Goal: Navigation & Orientation: Find specific page/section

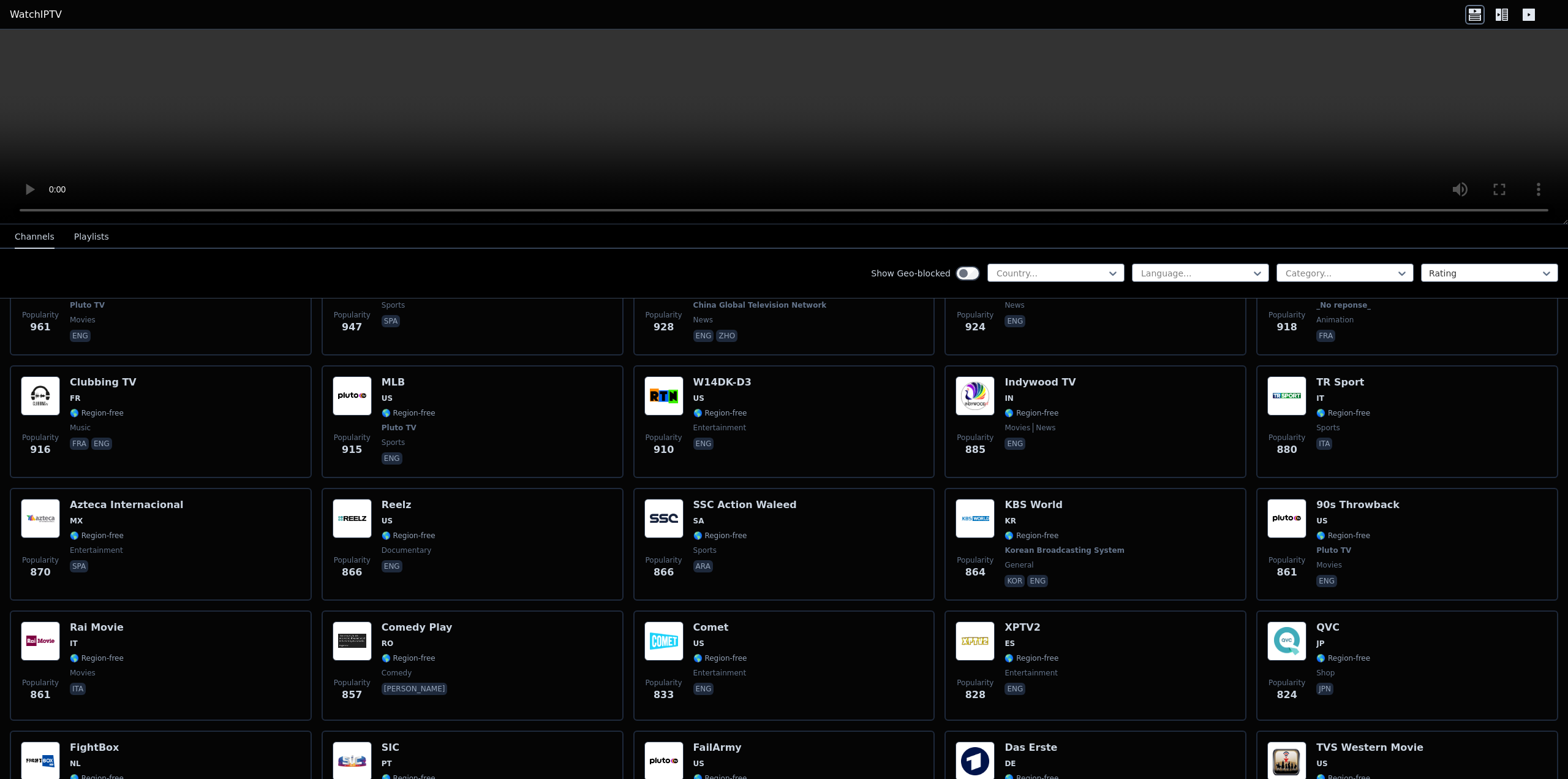
scroll to position [2144, 0]
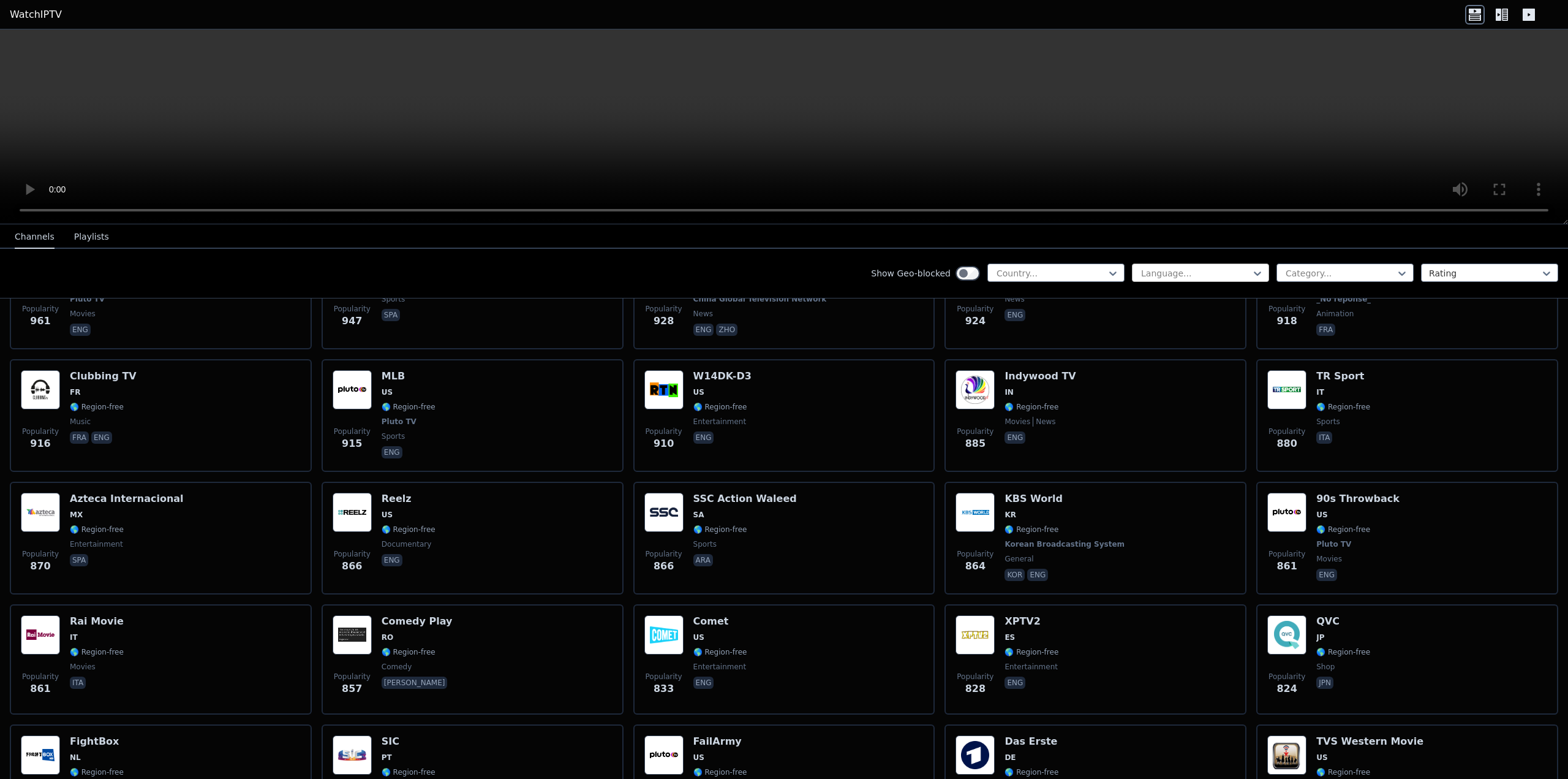
click at [1187, 269] on div at bounding box center [1196, 273] width 112 height 13
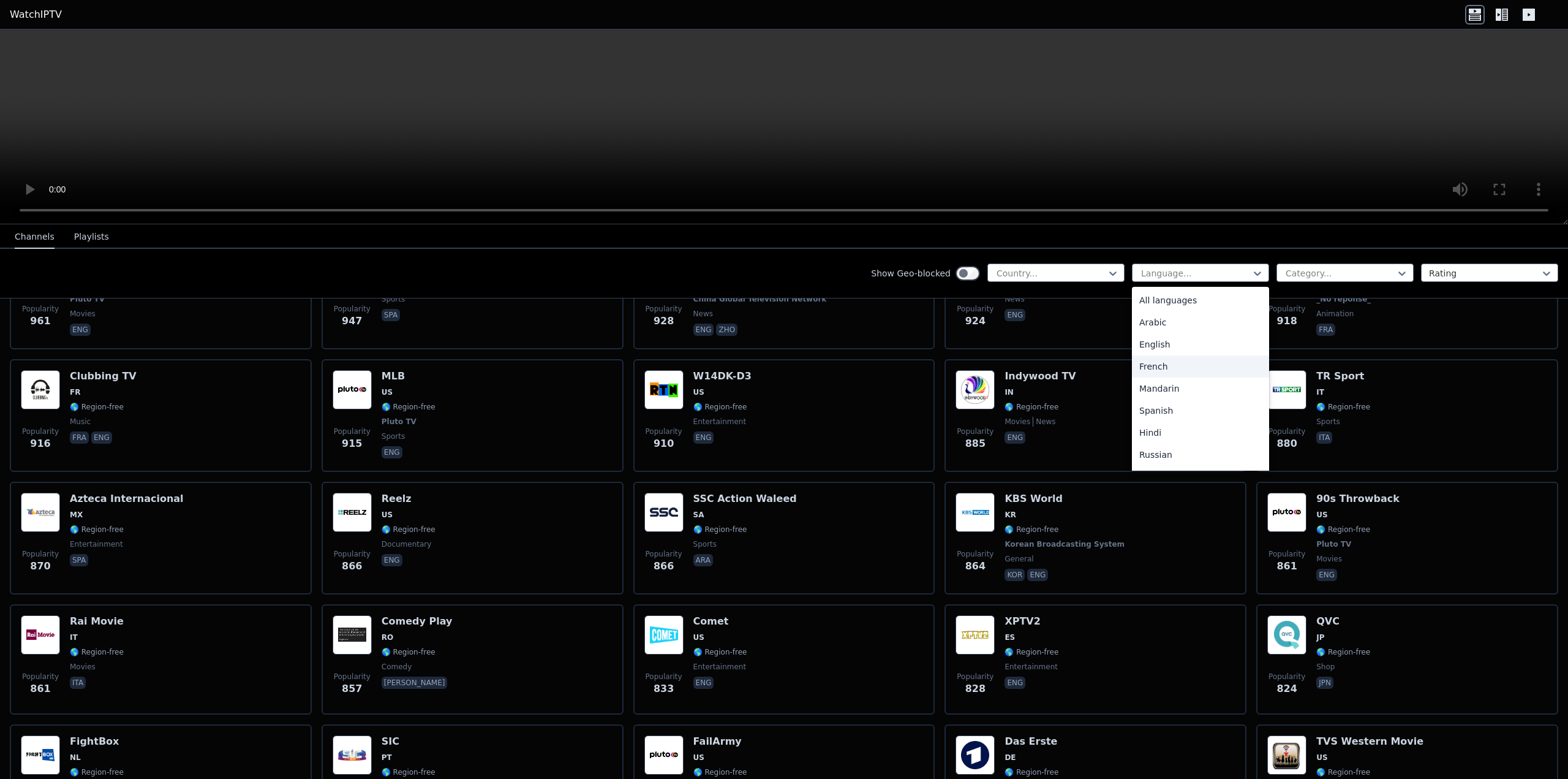
click at [1142, 366] on div "French" at bounding box center [1201, 366] width 137 height 23
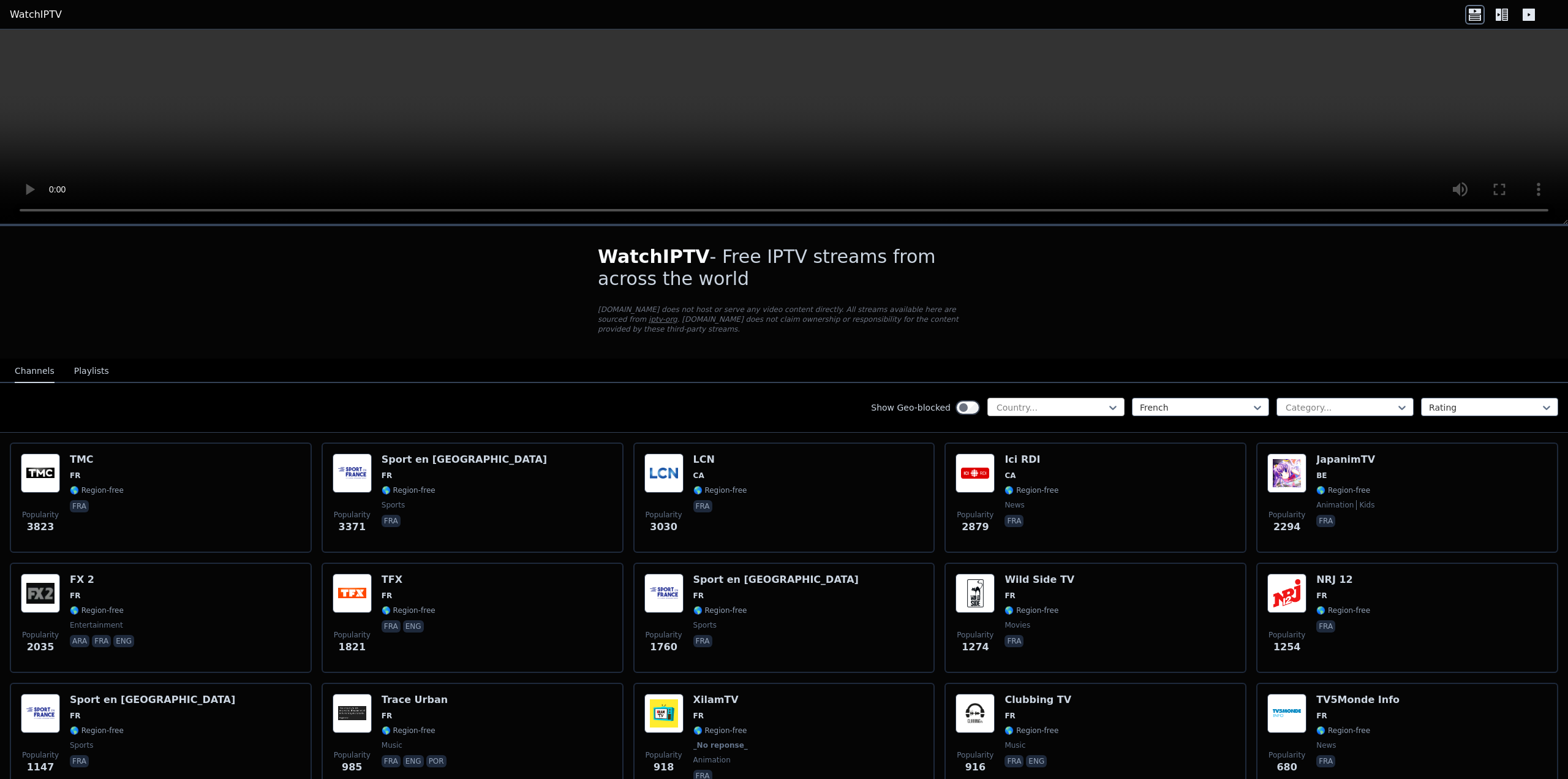
click at [1073, 401] on div at bounding box center [1051, 407] width 112 height 13
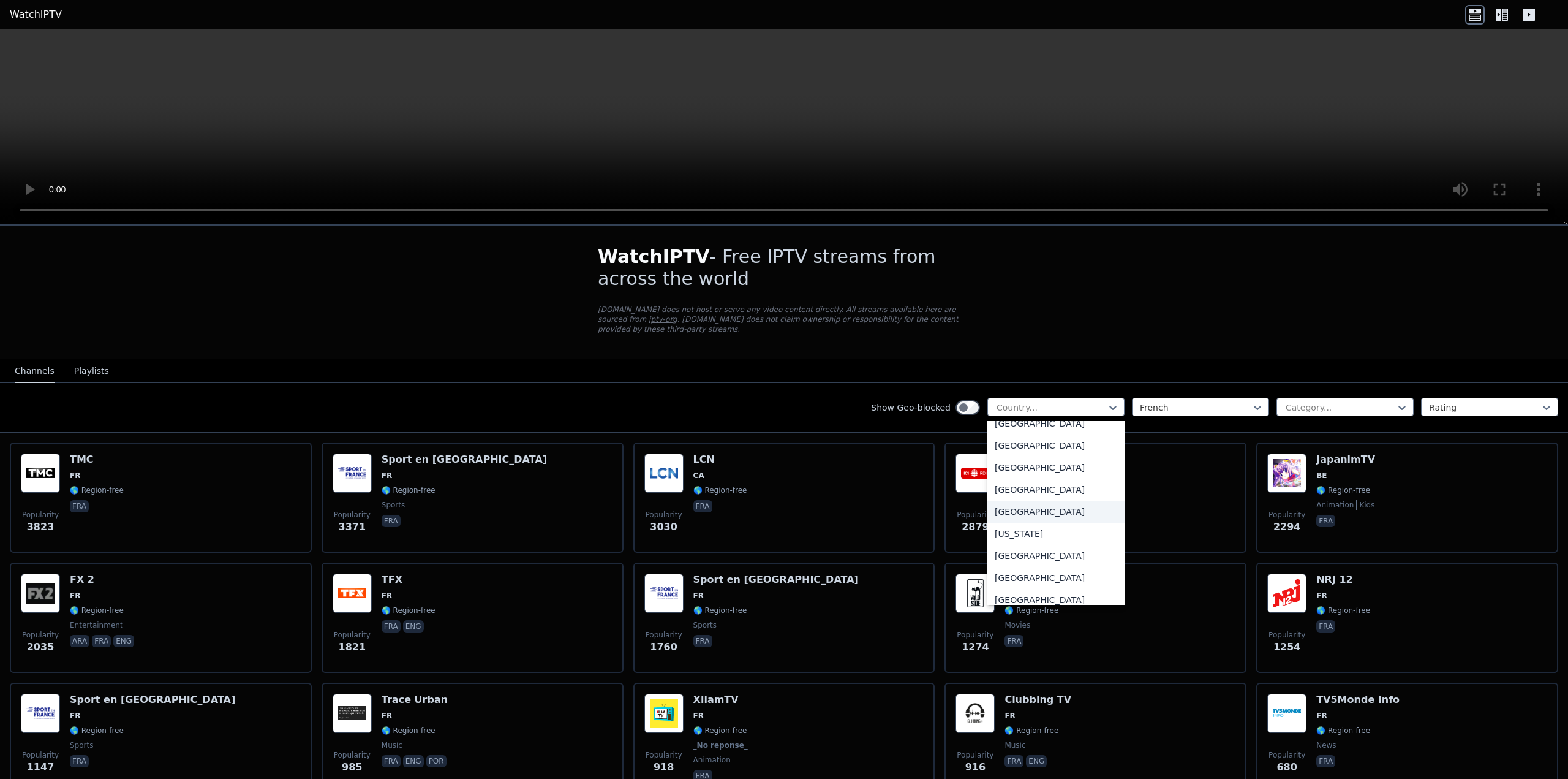
scroll to position [1409, 0]
click at [993, 457] on div "[GEOGRAPHIC_DATA]" at bounding box center [1056, 459] width 137 height 23
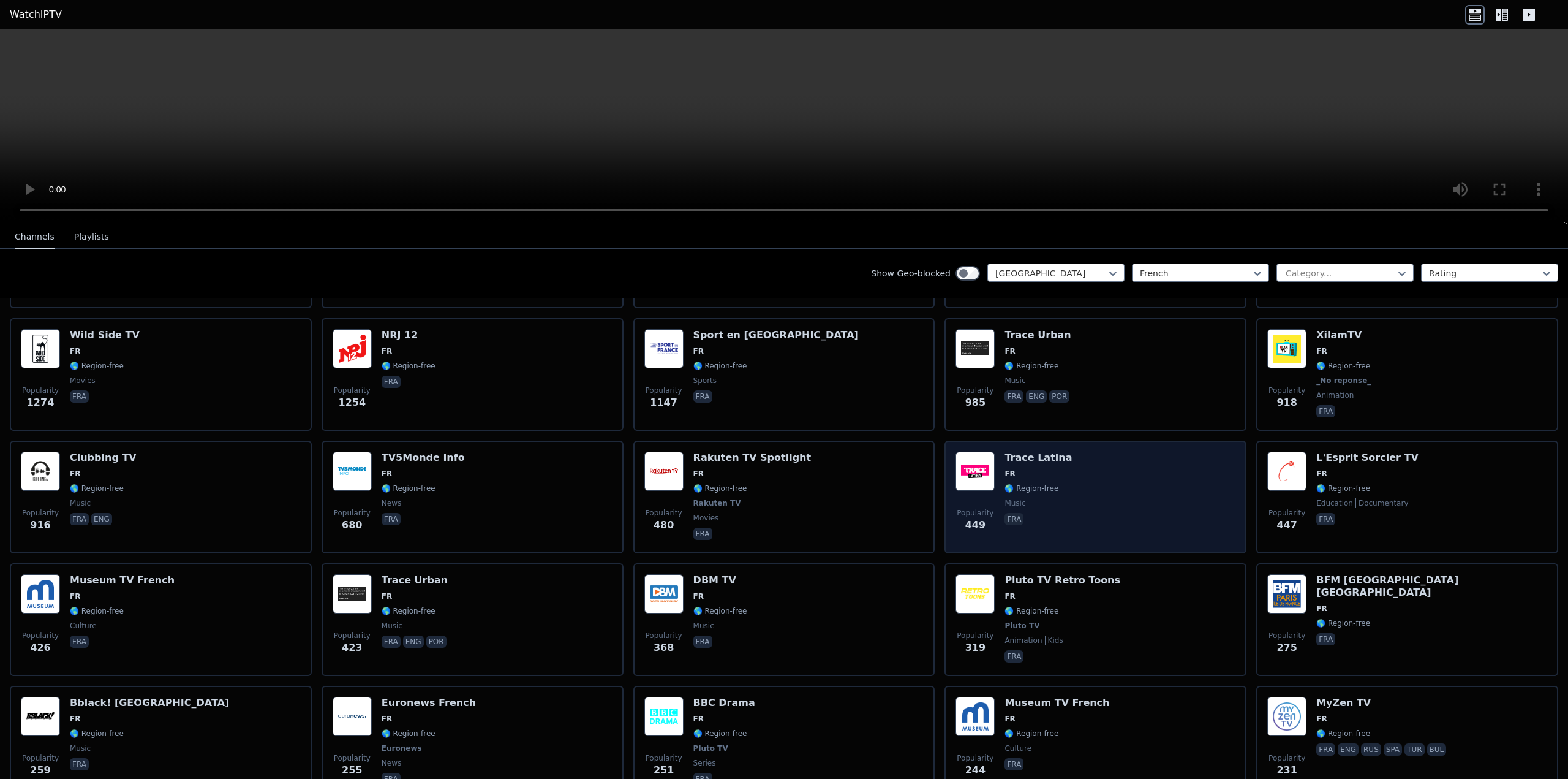
scroll to position [245, 0]
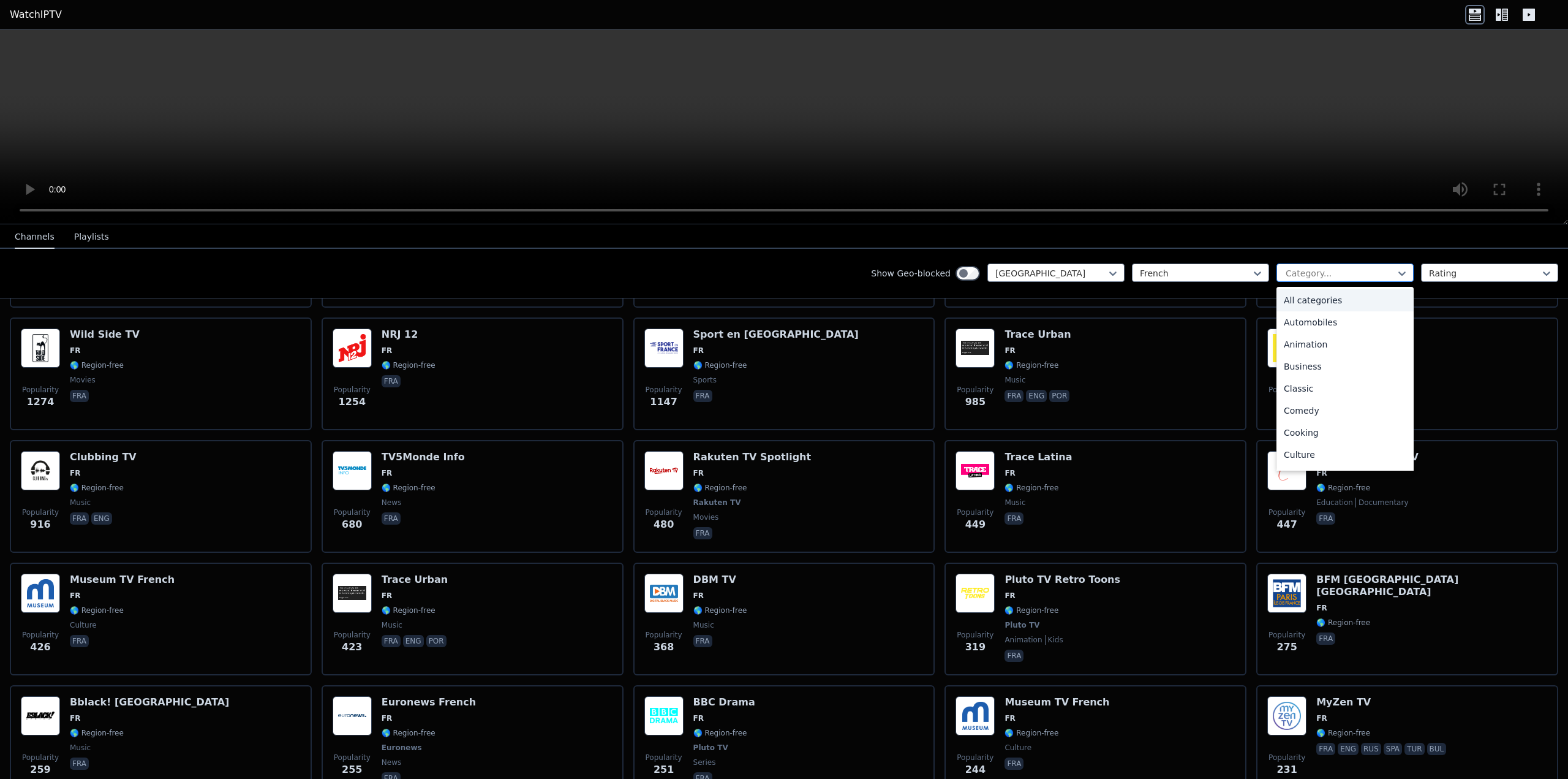
click at [1381, 273] on div at bounding box center [1341, 273] width 112 height 13
click at [1283, 415] on div "Sports" at bounding box center [1345, 413] width 137 height 23
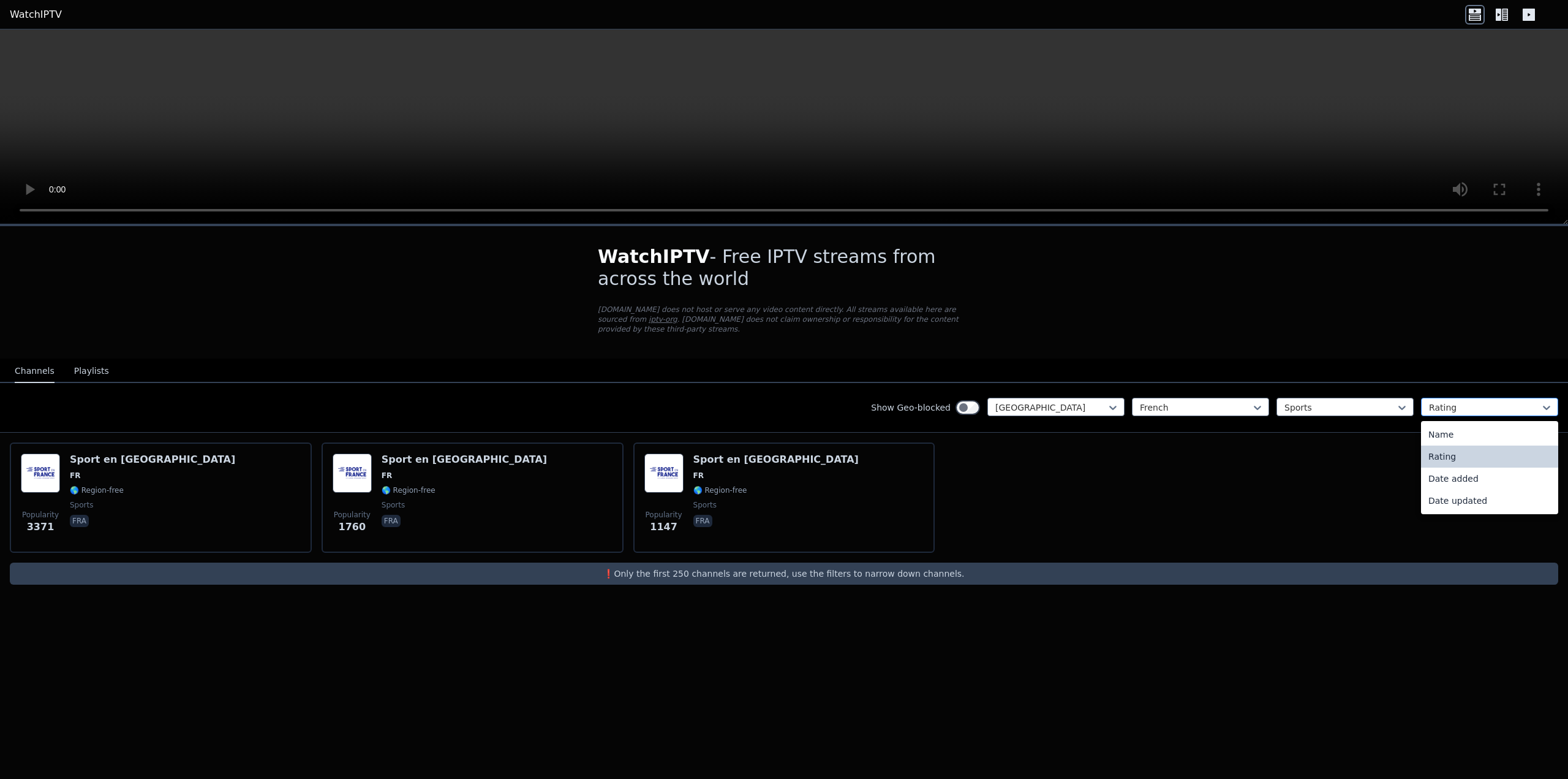
click at [1461, 401] on div at bounding box center [1485, 407] width 112 height 13
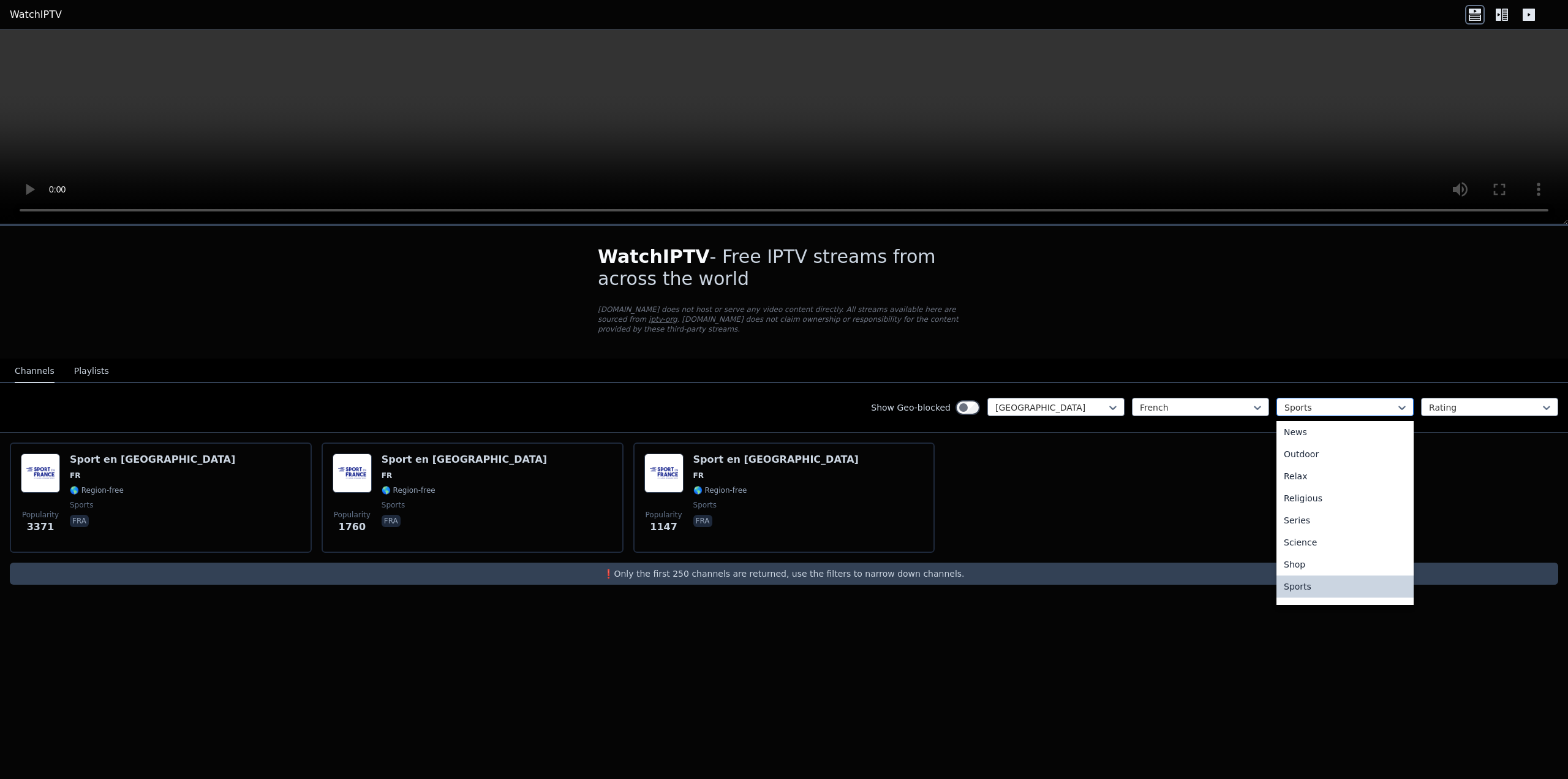
click at [1349, 401] on div at bounding box center [1341, 407] width 112 height 13
click at [1303, 428] on div "All categories" at bounding box center [1345, 435] width 137 height 23
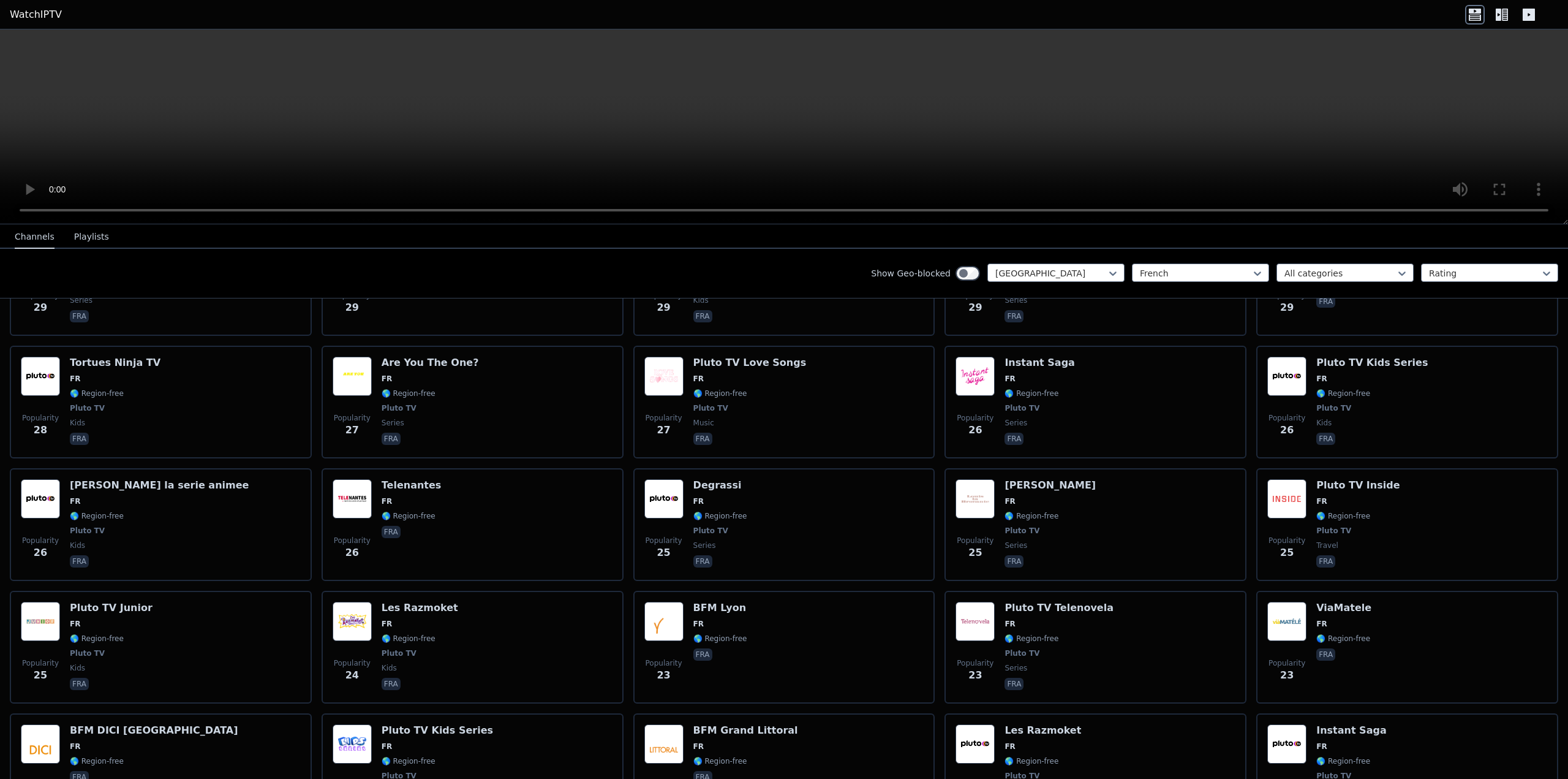
scroll to position [3062, 0]
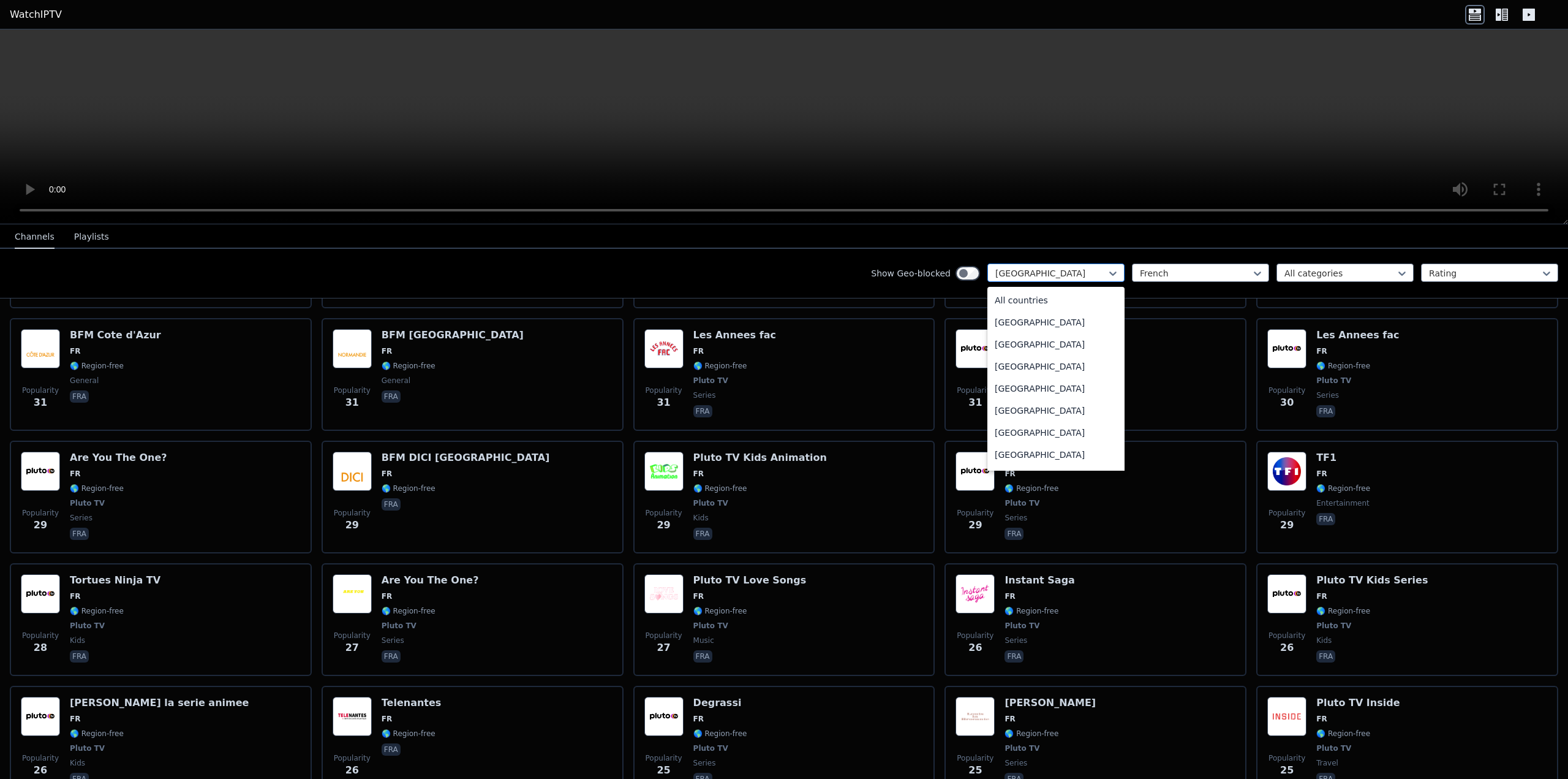
click at [1046, 269] on div at bounding box center [1051, 273] width 112 height 13
click at [1003, 298] on div "All countries" at bounding box center [1056, 299] width 137 height 23
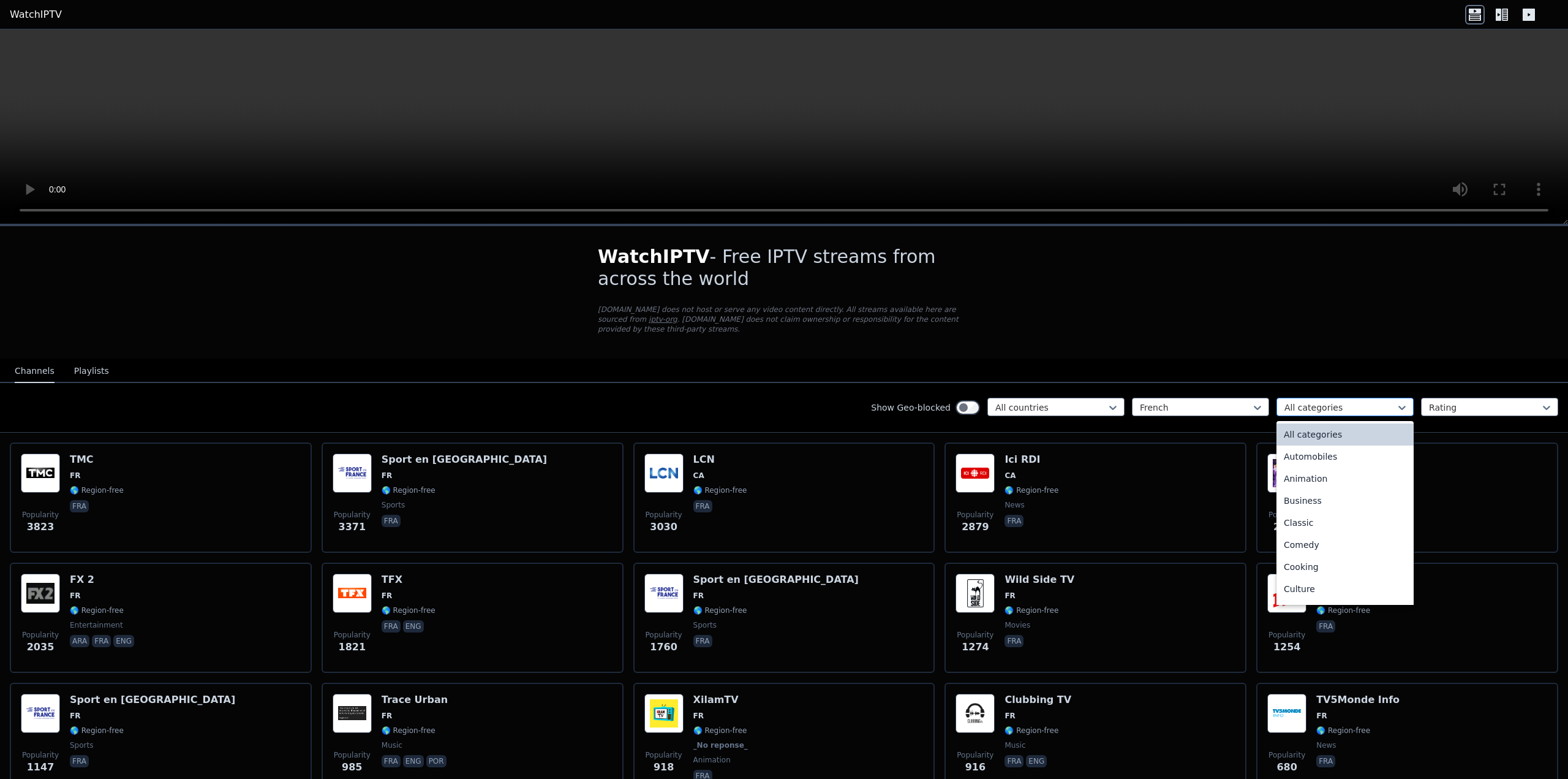
click at [1328, 401] on div at bounding box center [1341, 407] width 112 height 13
click at [1286, 536] on div "Sports" at bounding box center [1345, 547] width 137 height 23
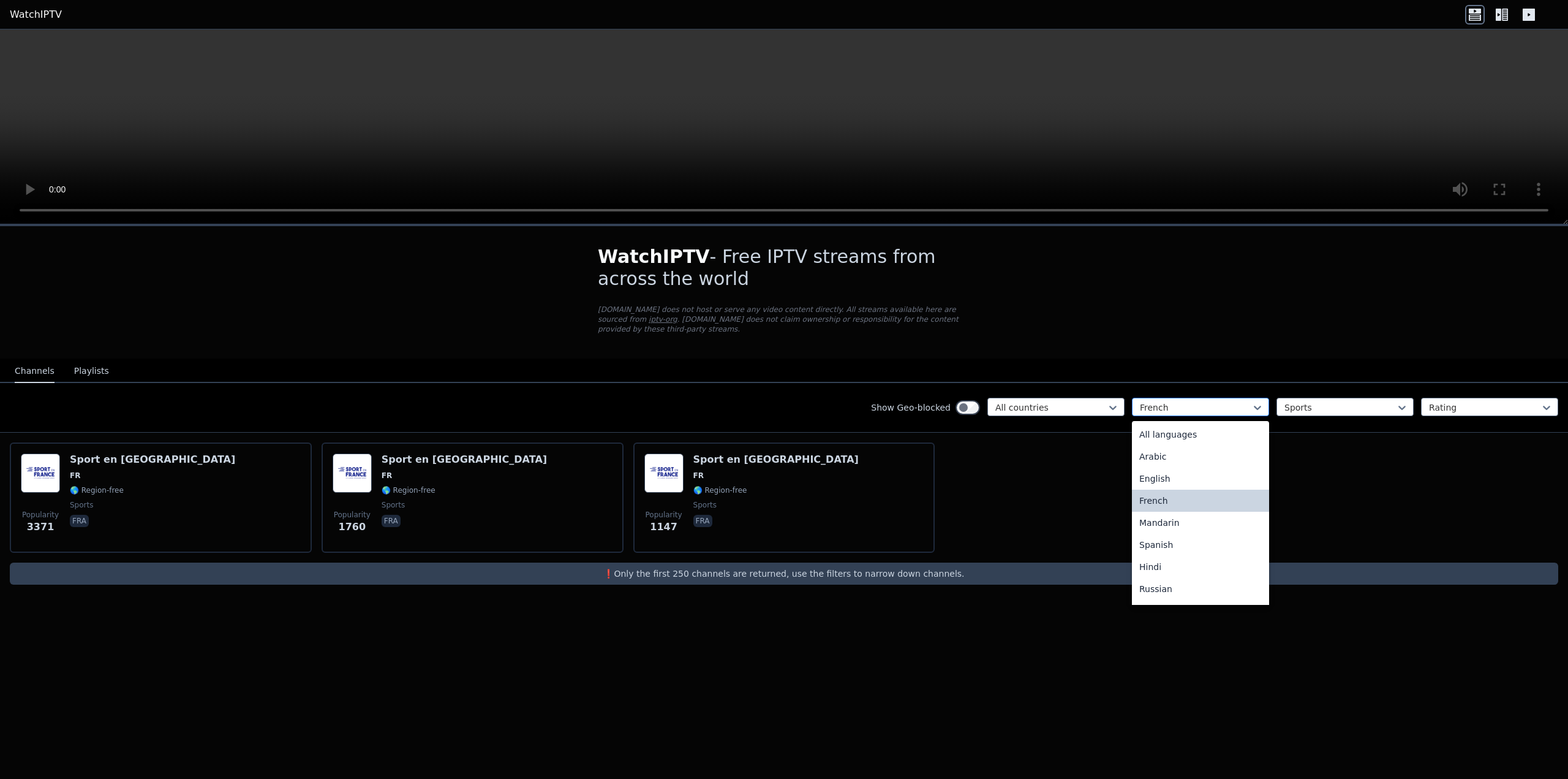
click at [1212, 401] on div at bounding box center [1196, 407] width 112 height 13
click at [1156, 425] on div "All languages" at bounding box center [1201, 435] width 137 height 23
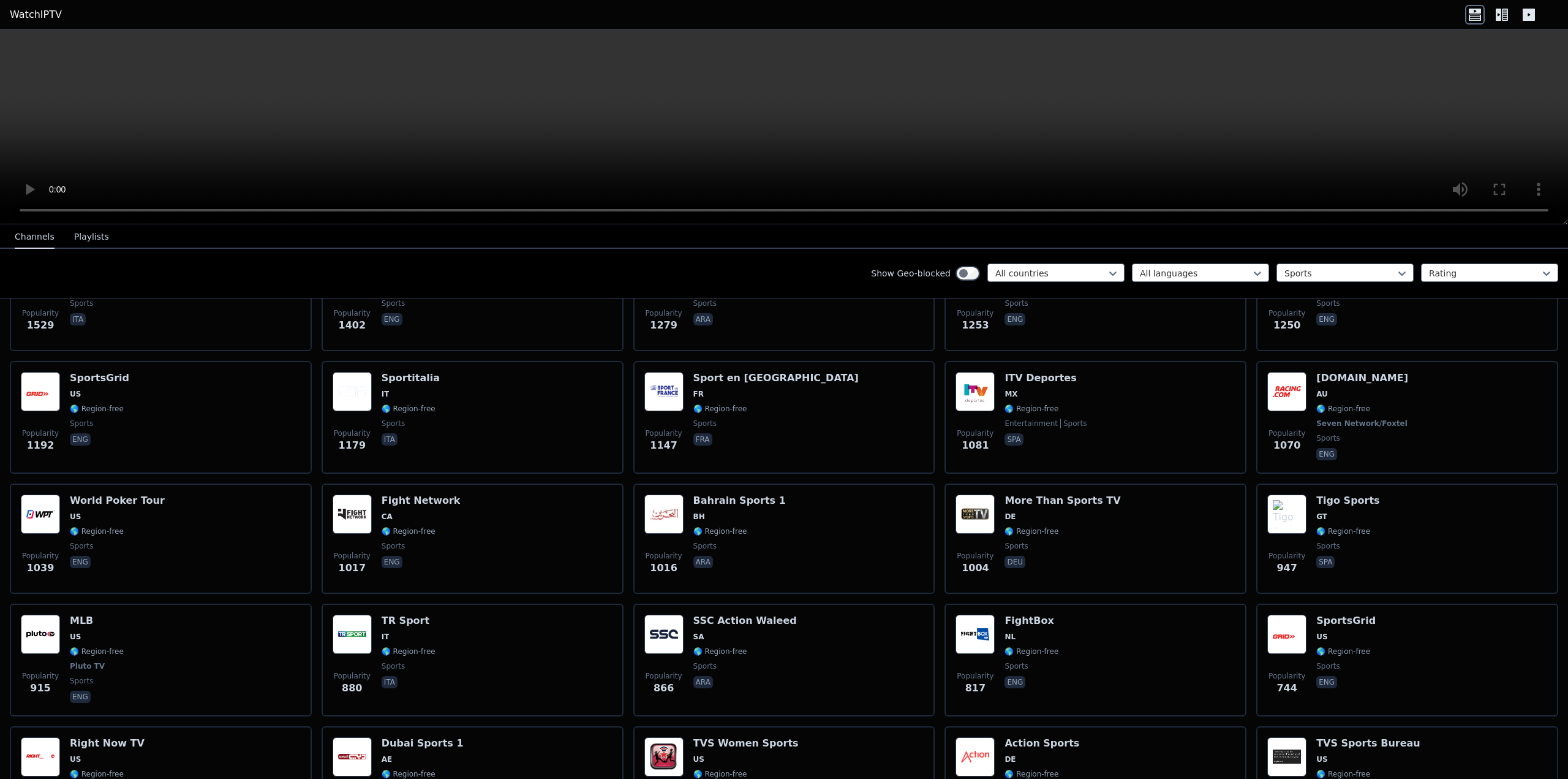
scroll to position [157, 0]
